Goal: Find specific page/section: Find specific page/section

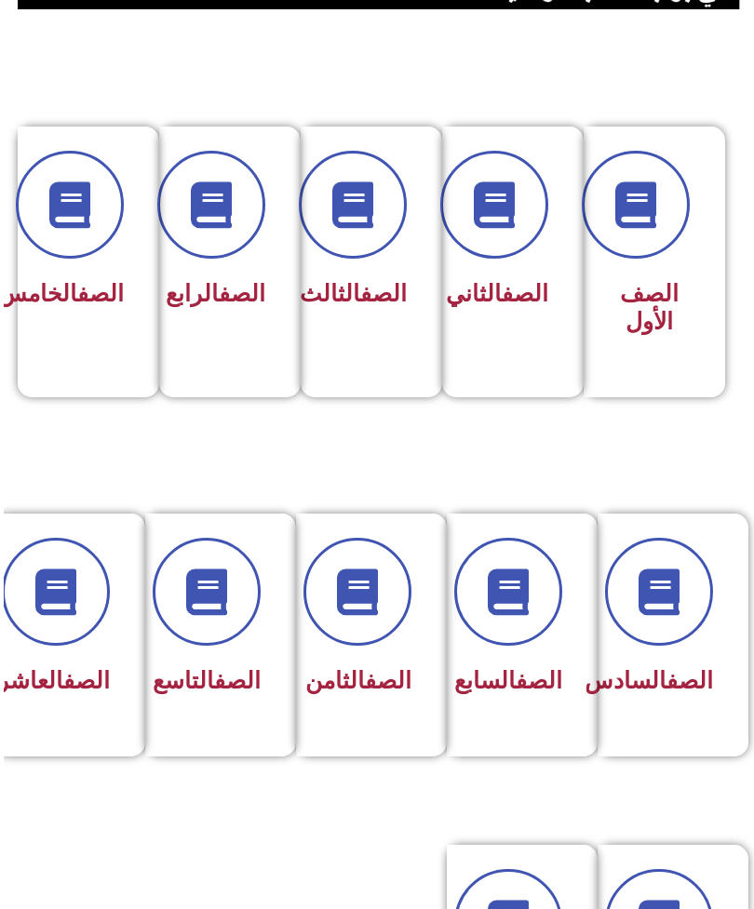
scroll to position [375, -4]
click at [542, 681] on link "الصف" at bounding box center [539, 680] width 47 height 27
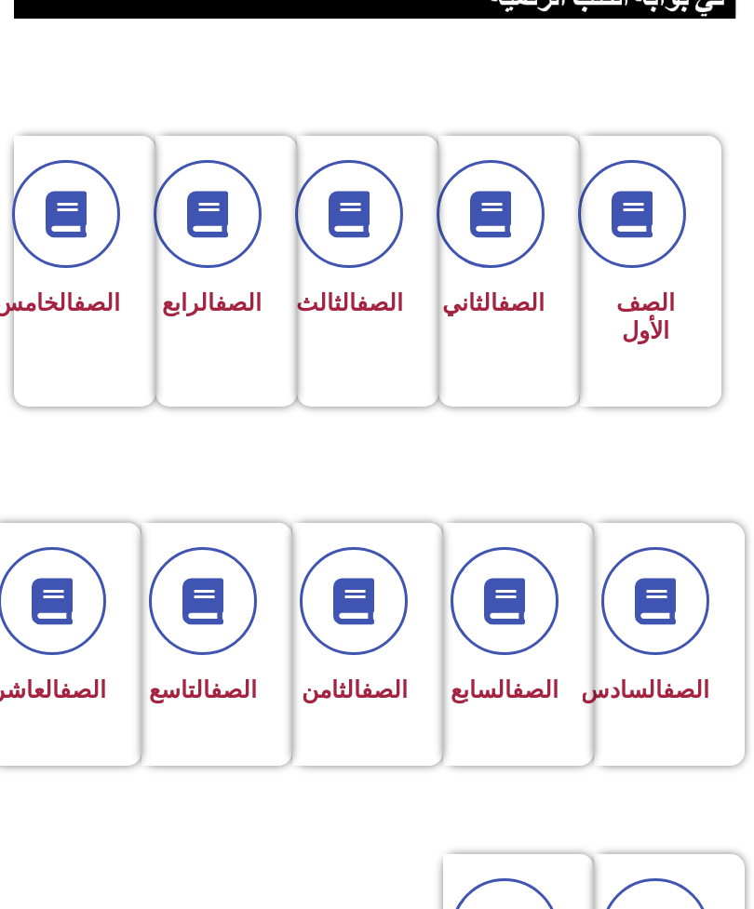
scroll to position [366, 0]
click at [558, 661] on div "الصف السابع" at bounding box center [513, 644] width 140 height 243
click at [530, 663] on div "الصف السابع" at bounding box center [512, 630] width 91 height 167
click at [512, 702] on link "الصف" at bounding box center [535, 689] width 47 height 27
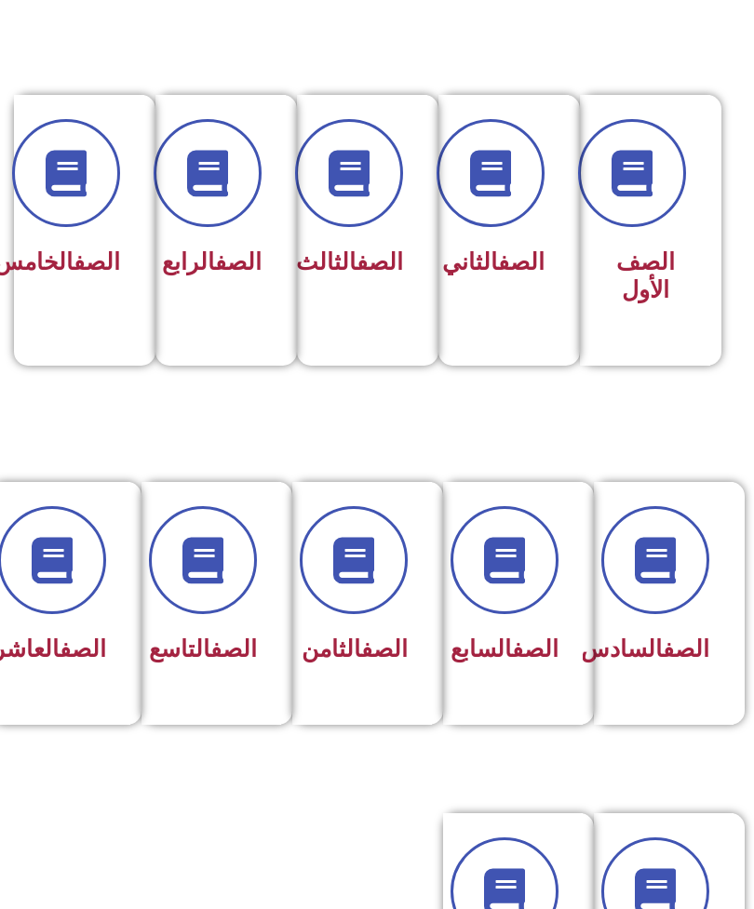
scroll to position [407, 0]
click at [538, 663] on span "الصف السابع" at bounding box center [504, 649] width 108 height 27
click at [522, 663] on span "الصف السابع" at bounding box center [504, 649] width 108 height 27
click at [513, 673] on div "الصف السابع" at bounding box center [512, 650] width 91 height 45
click at [505, 533] on span at bounding box center [504, 560] width 108 height 108
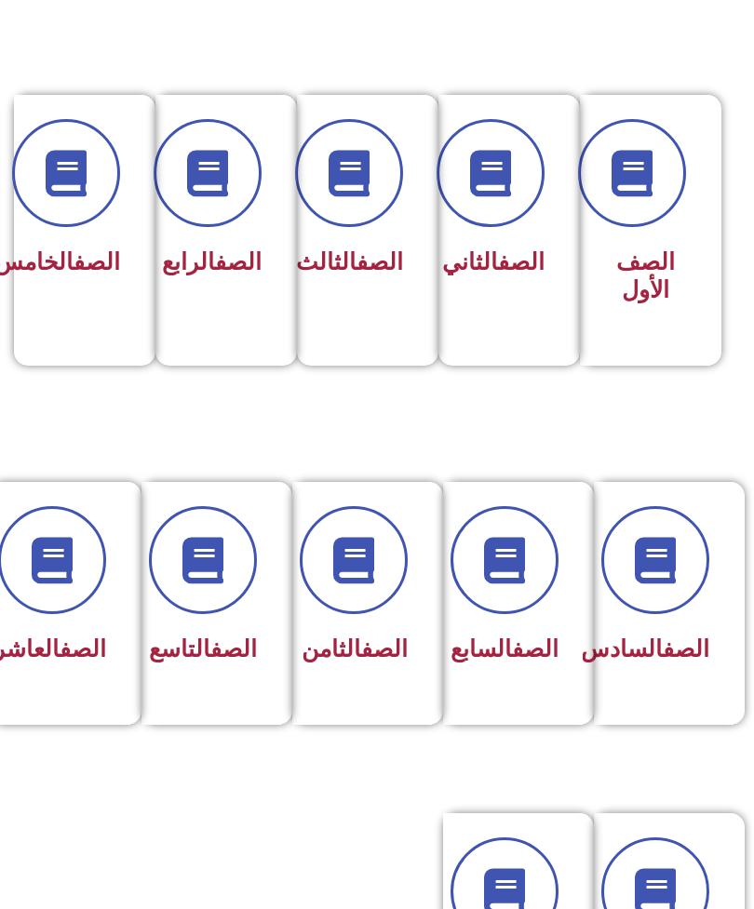
click at [533, 532] on span at bounding box center [504, 560] width 108 height 108
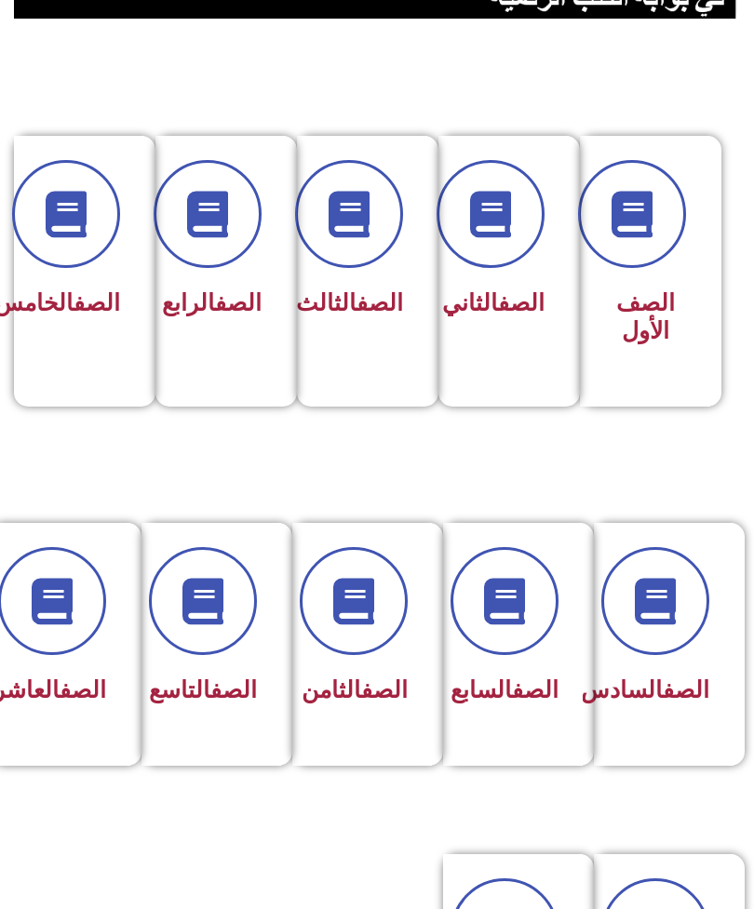
scroll to position [366, 0]
click at [556, 598] on span at bounding box center [504, 601] width 108 height 108
click at [572, 609] on div "الصف السابع" at bounding box center [513, 644] width 140 height 243
click at [570, 600] on div "الصف السابع" at bounding box center [513, 644] width 140 height 243
click at [542, 601] on span at bounding box center [504, 601] width 108 height 108
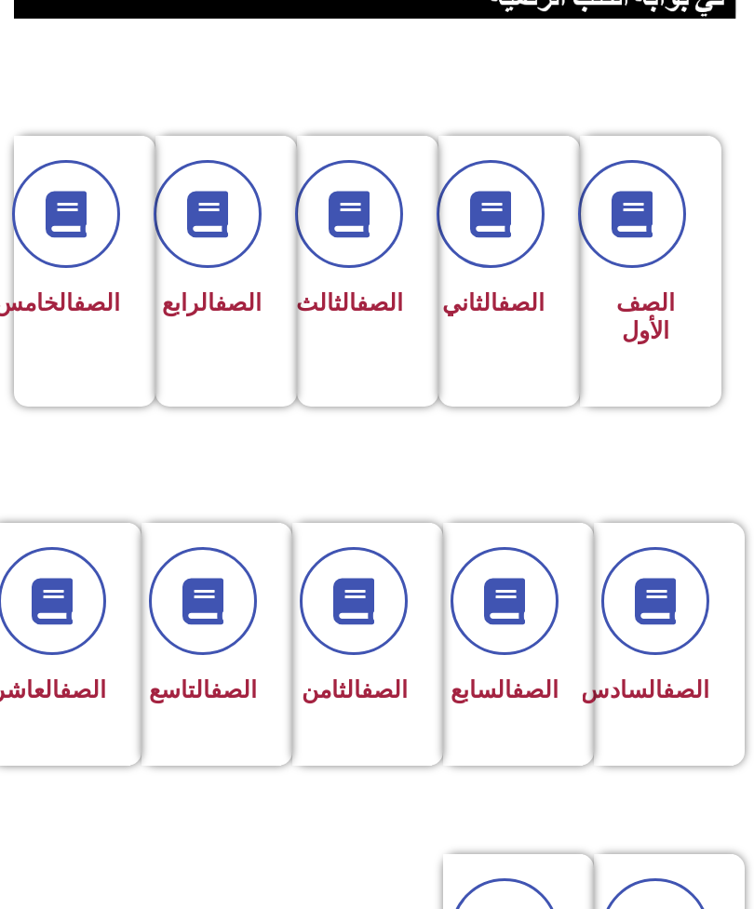
click at [528, 594] on icon at bounding box center [504, 601] width 47 height 47
click at [527, 594] on icon at bounding box center [504, 601] width 47 height 47
click at [520, 596] on icon at bounding box center [504, 601] width 47 height 47
click at [526, 685] on link "الصف" at bounding box center [535, 689] width 47 height 27
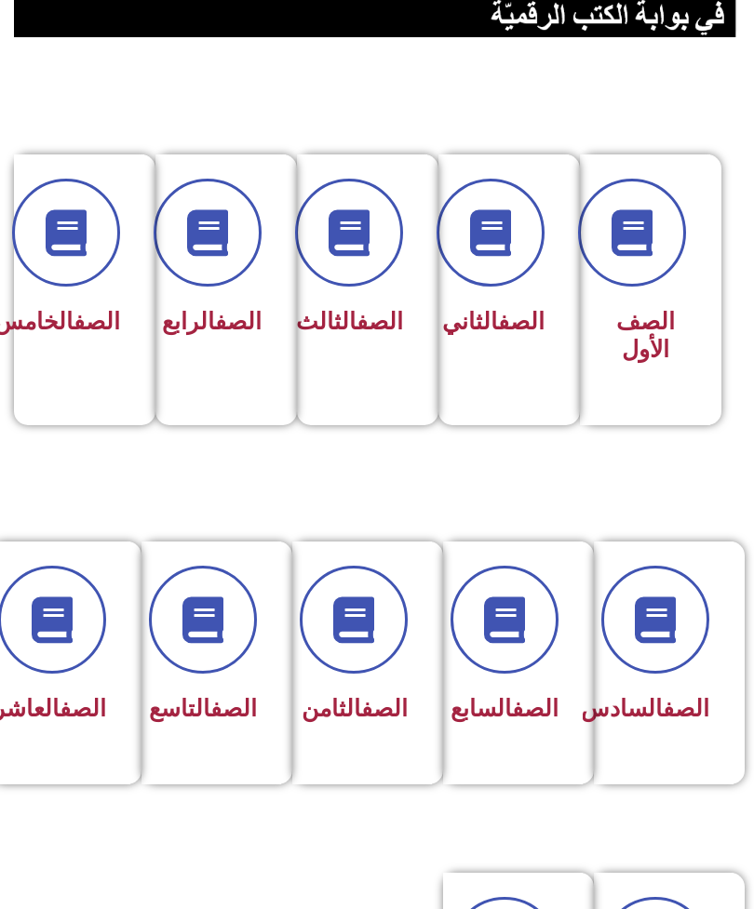
scroll to position [347, 0]
click at [543, 722] on span "الصف السابع" at bounding box center [504, 708] width 108 height 27
click at [557, 704] on div "الصف السابع" at bounding box center [513, 663] width 140 height 243
click at [569, 679] on div "الصف السابع" at bounding box center [513, 663] width 140 height 243
click at [552, 698] on h3 "الصف السابع" at bounding box center [512, 709] width 91 height 28
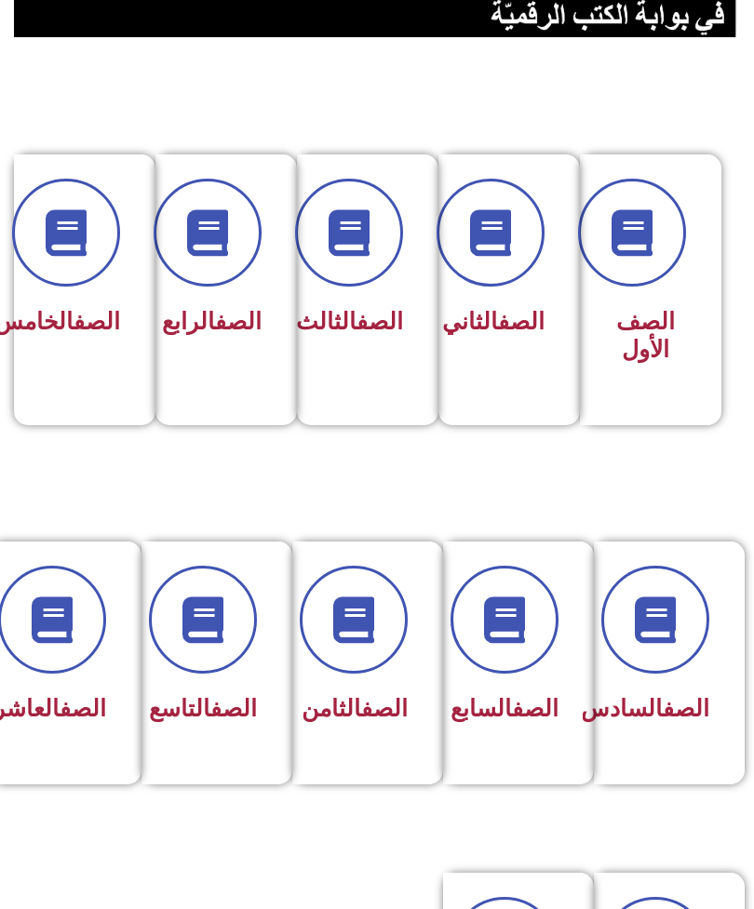
click at [540, 712] on link "الصف" at bounding box center [535, 708] width 47 height 27
